Goal: Task Accomplishment & Management: Use online tool/utility

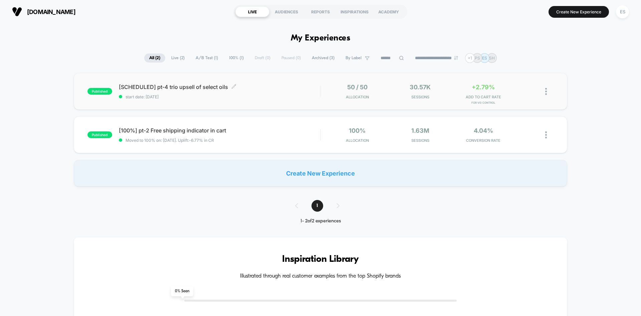
click at [135, 88] on span "[SCHEDULED] pt-4 trio upsell of select oils Click to edit experience details" at bounding box center [219, 87] width 201 height 7
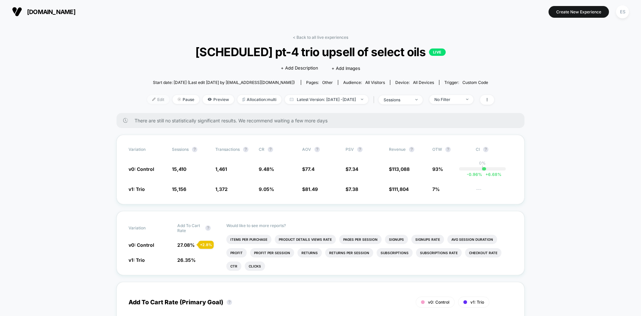
click at [147, 97] on span "Edit" at bounding box center [158, 99] width 22 height 9
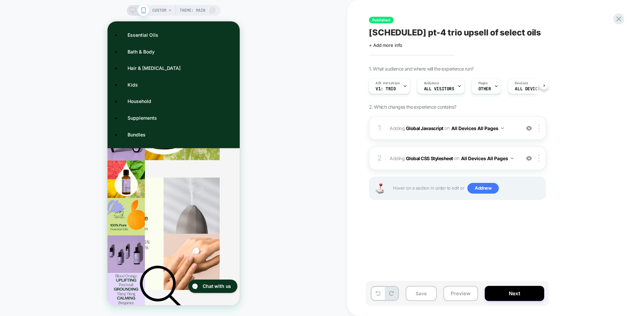
drag, startPoint x: 416, startPoint y: 128, endPoint x: 336, endPoint y: 164, distance: 87.6
click at [416, 128] on b "Global Javascript" at bounding box center [424, 128] width 37 height 6
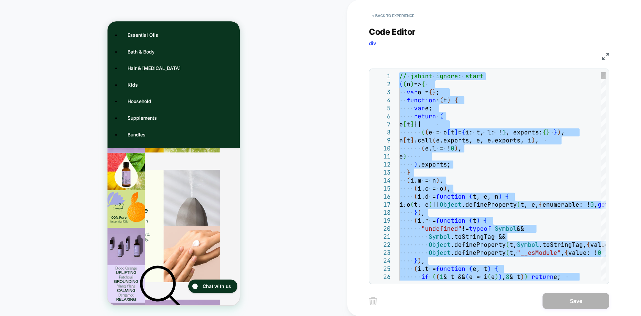
type textarea "**********"
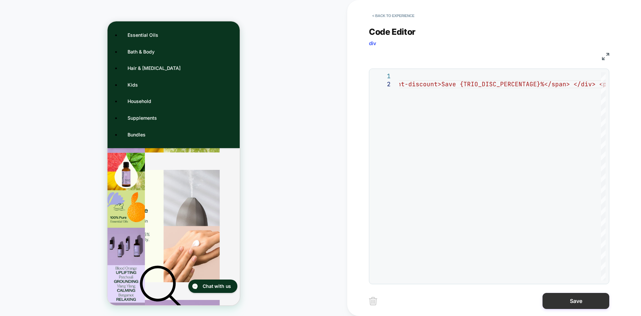
click at [574, 299] on button "Save" at bounding box center [576, 301] width 67 height 16
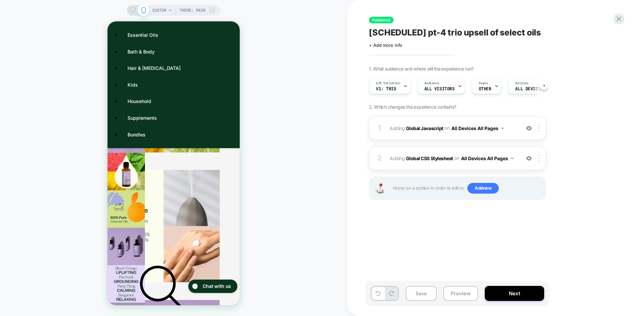
scroll to position [0, 0]
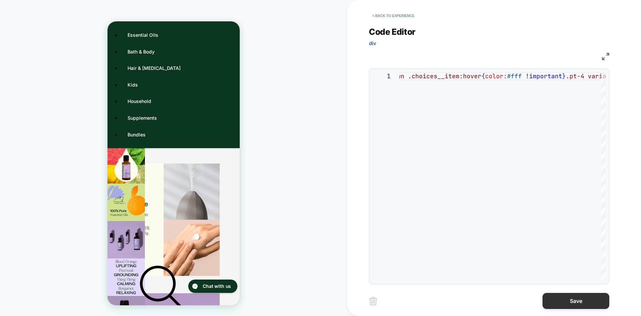
type textarea "**********"
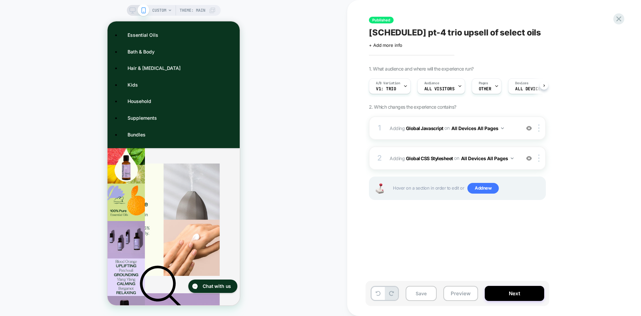
scroll to position [0, 0]
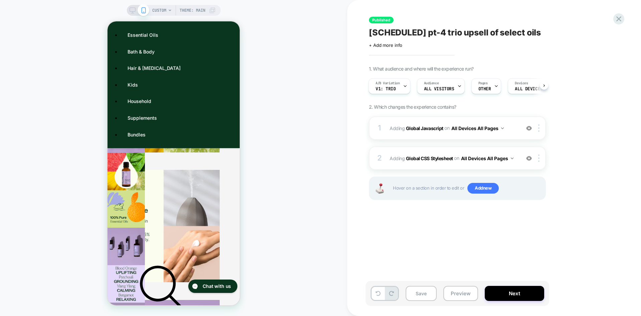
drag, startPoint x: 432, startPoint y: 129, endPoint x: 641, endPoint y: 154, distance: 210.2
click at [432, 129] on b "Global Javascript" at bounding box center [424, 128] width 37 height 6
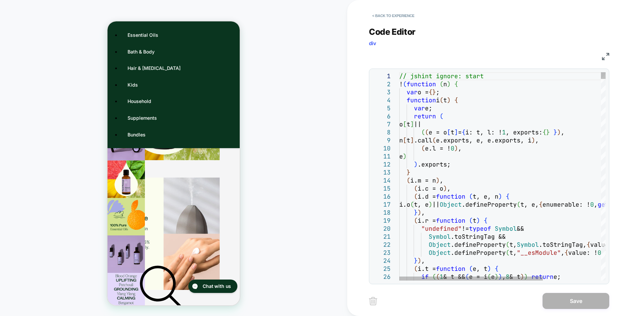
type textarea "**********"
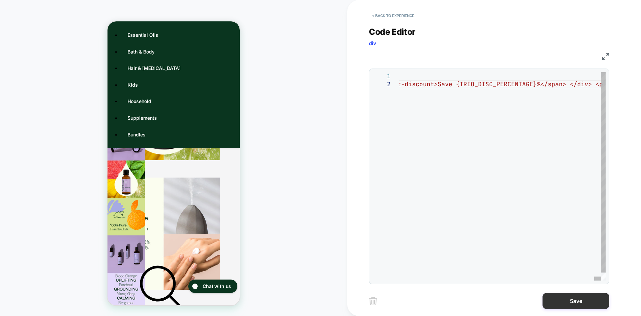
click at [579, 300] on button "Save" at bounding box center [576, 301] width 67 height 16
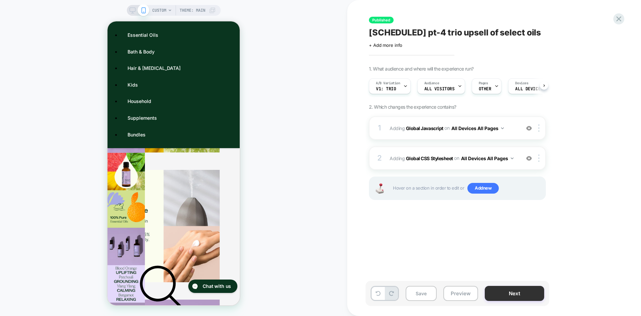
scroll to position [0, 0]
click at [529, 292] on button "Next" at bounding box center [514, 293] width 59 height 15
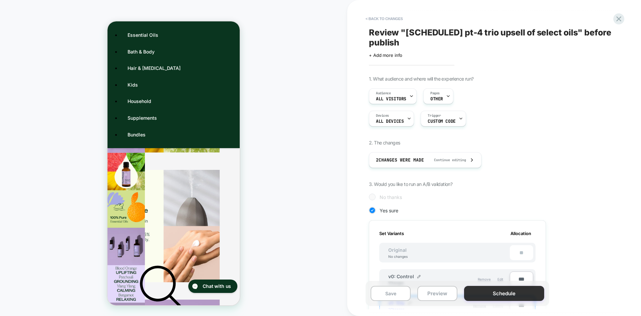
scroll to position [0, 1]
click at [526, 294] on button "Schedule" at bounding box center [504, 293] width 80 height 15
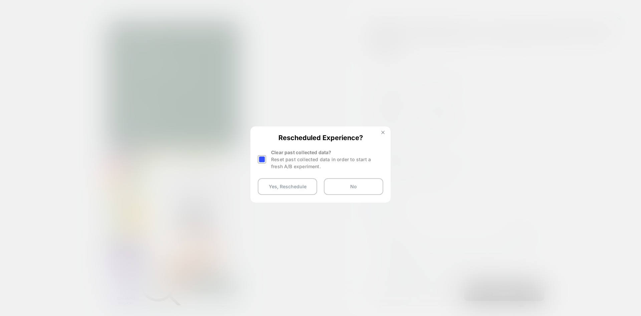
click at [382, 131] on img at bounding box center [382, 132] width 3 height 3
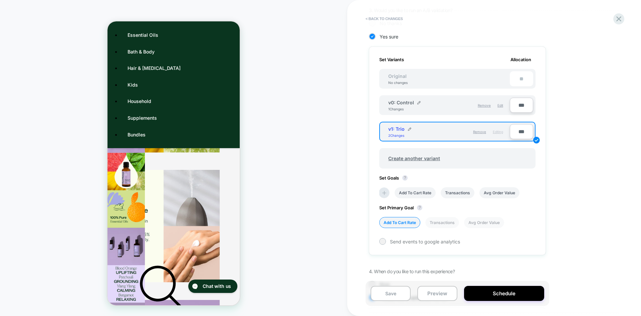
scroll to position [200, 0]
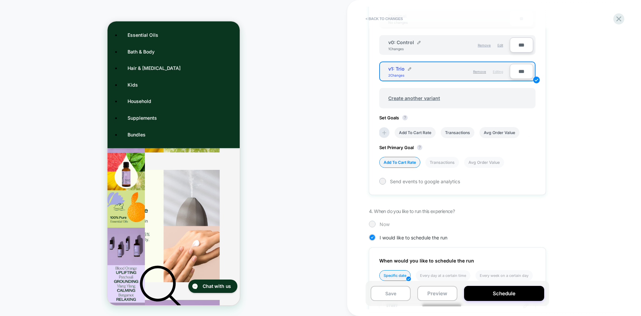
click at [373, 223] on div at bounding box center [372, 223] width 5 height 5
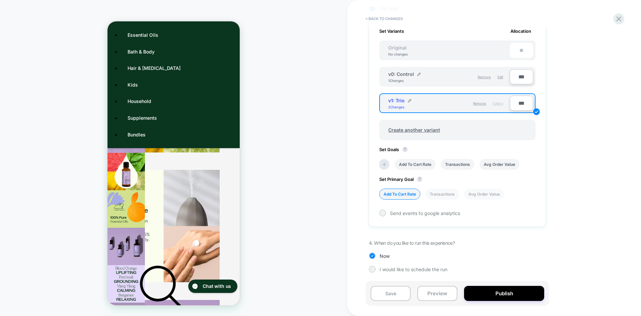
scroll to position [202, 0]
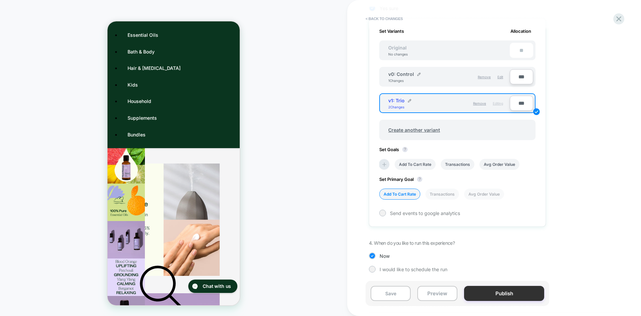
click at [517, 297] on button "Publish" at bounding box center [504, 293] width 80 height 15
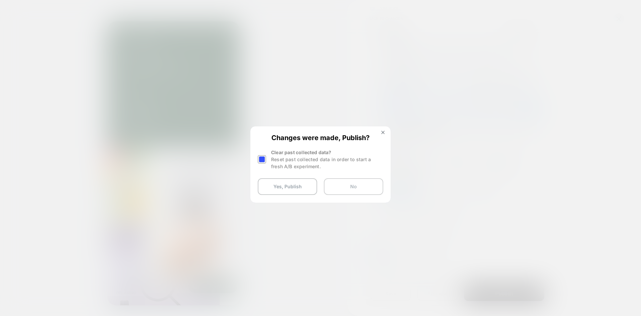
click at [366, 181] on button "No" at bounding box center [353, 186] width 59 height 17
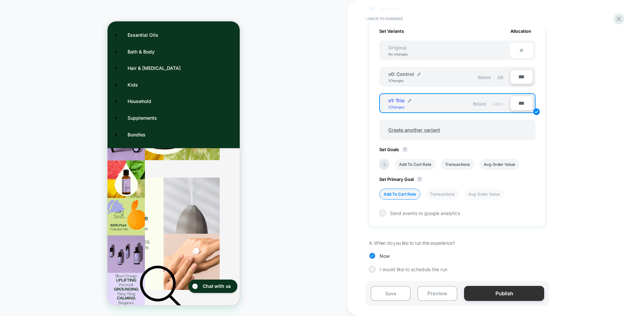
click at [514, 295] on button "Publish" at bounding box center [504, 293] width 80 height 15
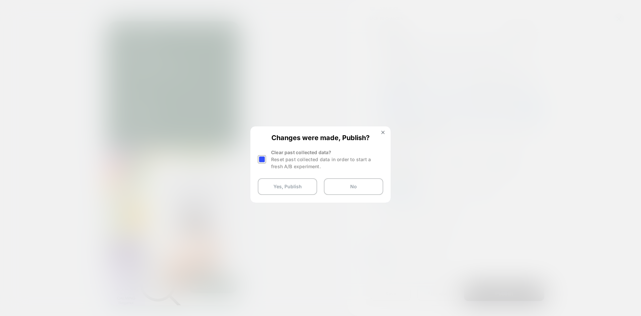
click at [260, 159] on div at bounding box center [262, 159] width 8 height 8
click at [284, 185] on button "Yes, Publish" at bounding box center [287, 186] width 59 height 17
